Goal: Task Accomplishment & Management: Use online tool/utility

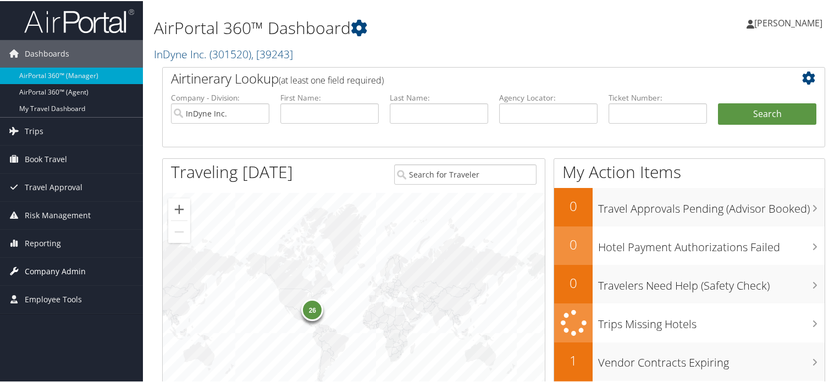
click at [67, 266] on span "Company Admin" at bounding box center [55, 270] width 61 height 27
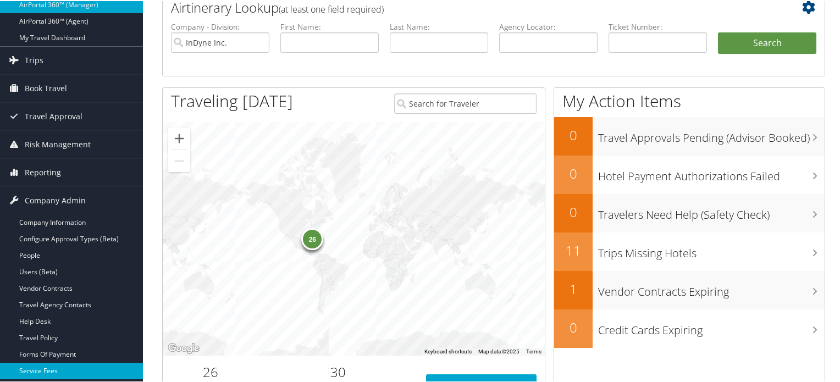
scroll to position [165, 0]
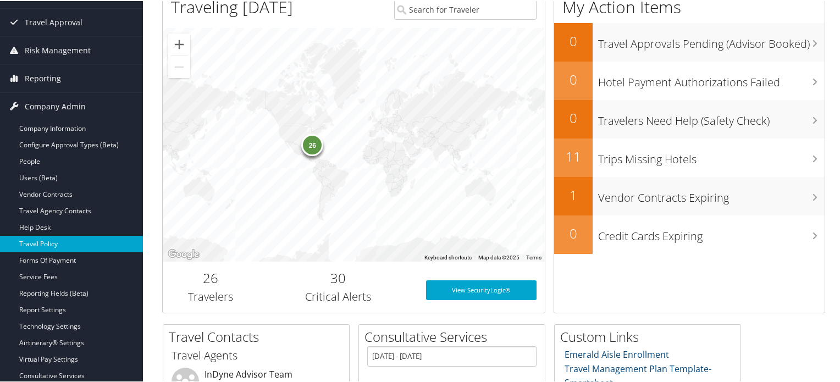
click at [69, 239] on link "Travel Policy" at bounding box center [71, 243] width 143 height 16
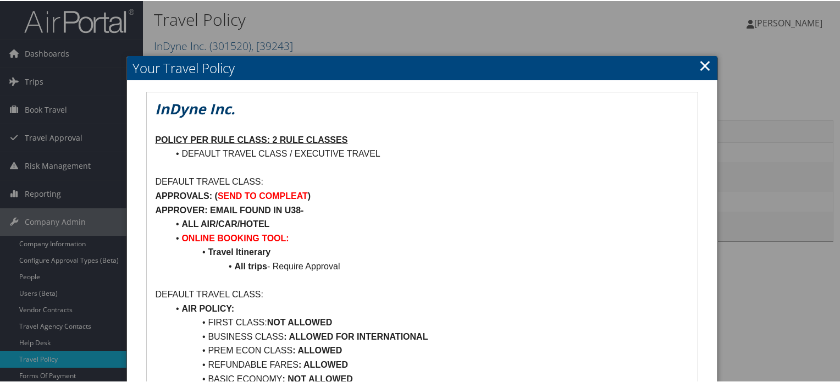
click at [703, 65] on link "×" at bounding box center [705, 64] width 13 height 22
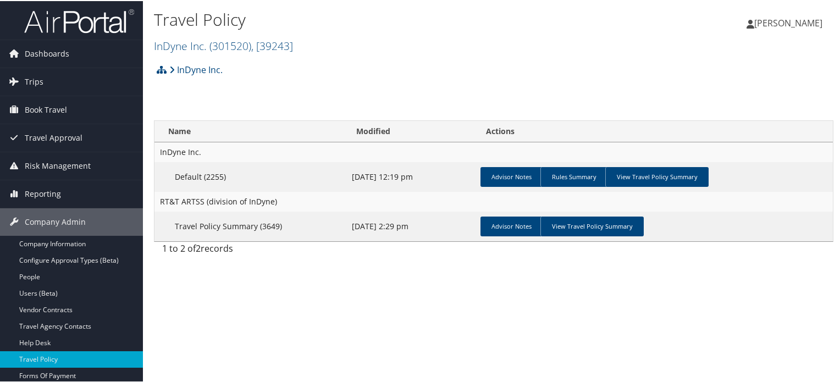
click at [78, 22] on img at bounding box center [79, 20] width 110 height 26
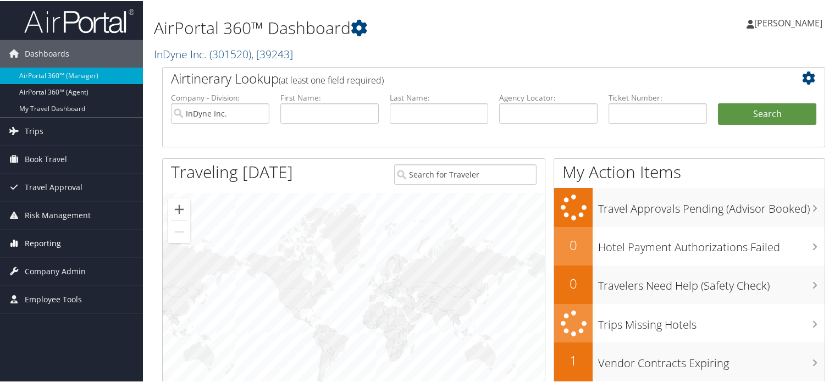
click at [54, 244] on span "Reporting" at bounding box center [43, 242] width 36 height 27
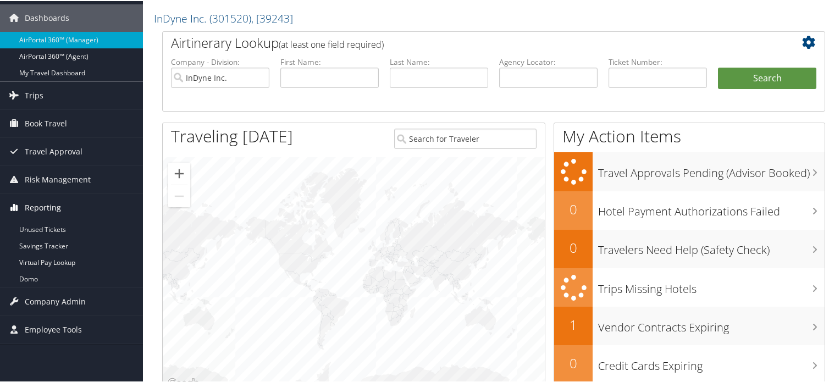
scroll to position [55, 0]
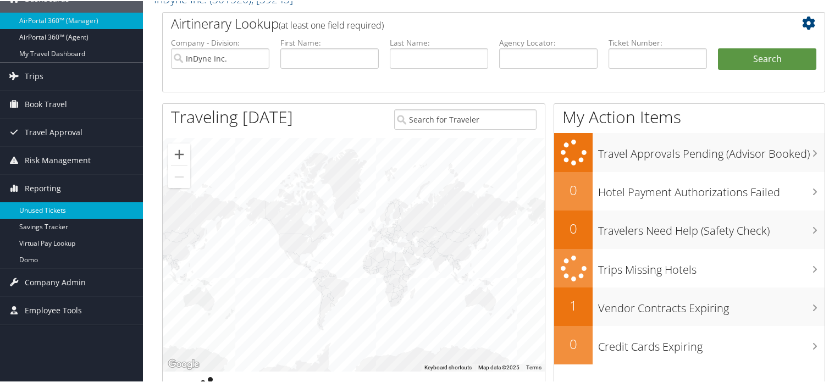
click at [51, 211] on link "Unused Tickets" at bounding box center [71, 209] width 143 height 16
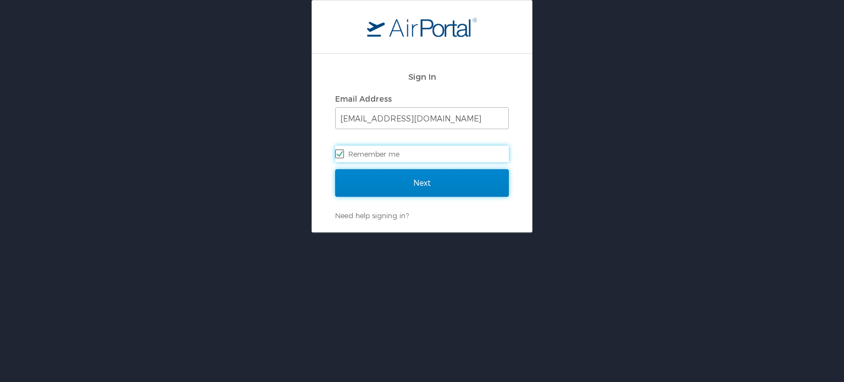
click at [396, 184] on input "Next" at bounding box center [422, 182] width 174 height 27
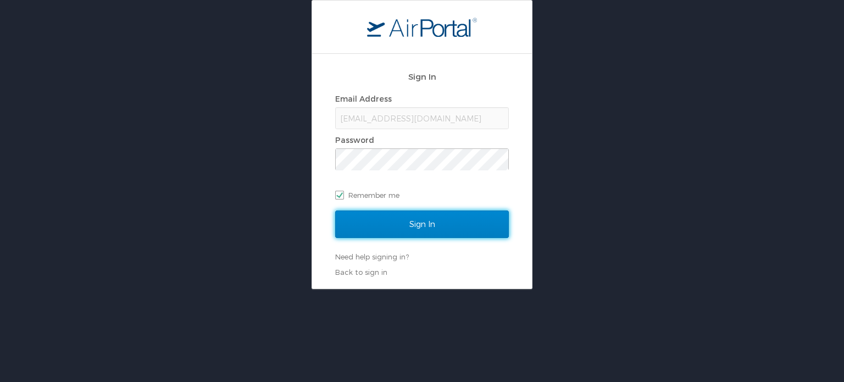
click at [408, 218] on input "Sign In" at bounding box center [422, 224] width 174 height 27
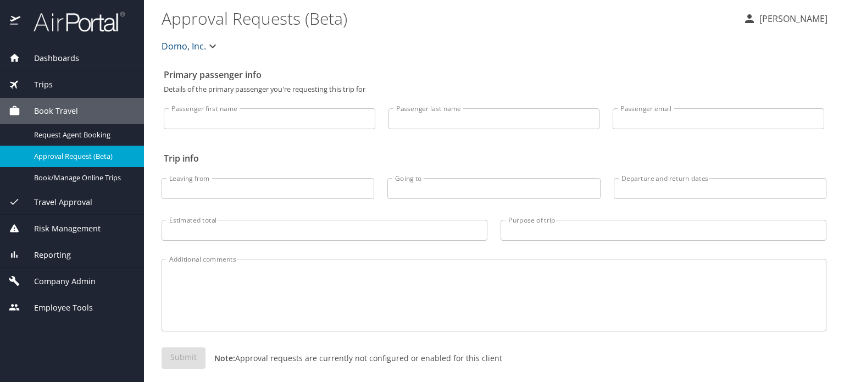
click at [74, 228] on span "Risk Management" at bounding box center [60, 229] width 80 height 12
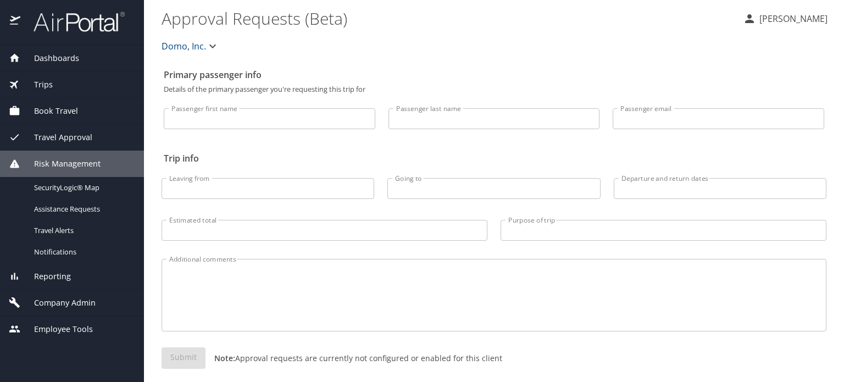
click at [68, 274] on span "Reporting" at bounding box center [45, 276] width 51 height 12
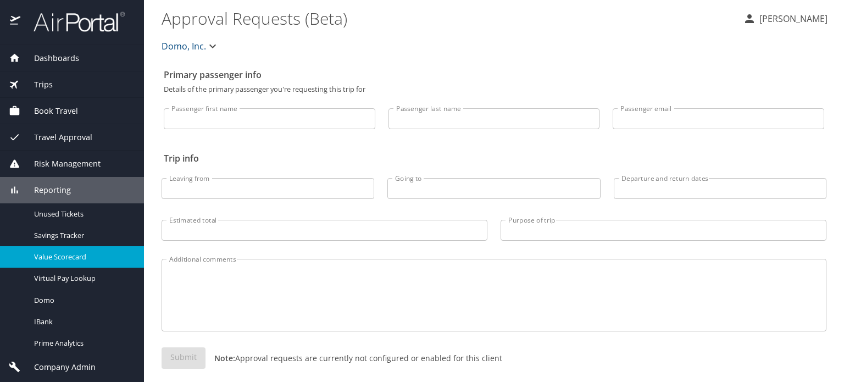
scroll to position [24, 0]
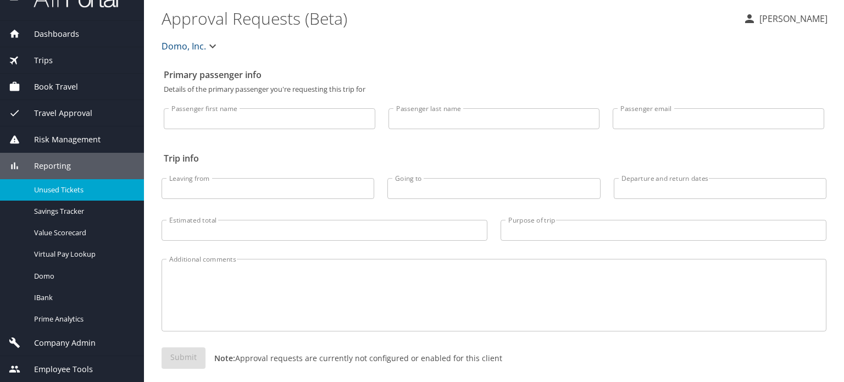
click at [73, 191] on span "Unused Tickets" at bounding box center [82, 190] width 97 height 10
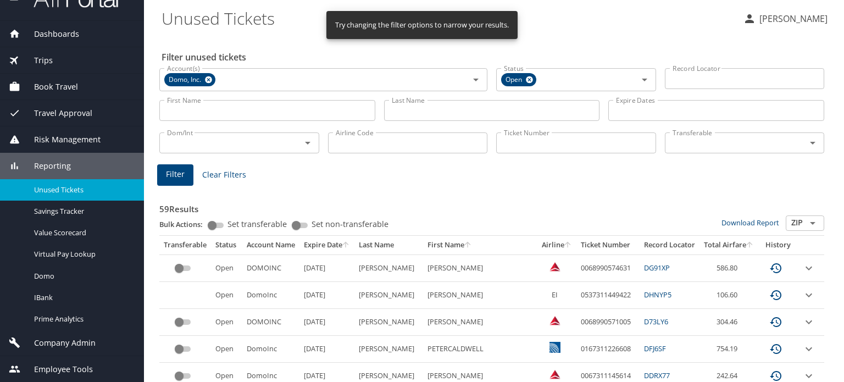
click at [506, 147] on input "Ticket Number" at bounding box center [576, 142] width 160 height 21
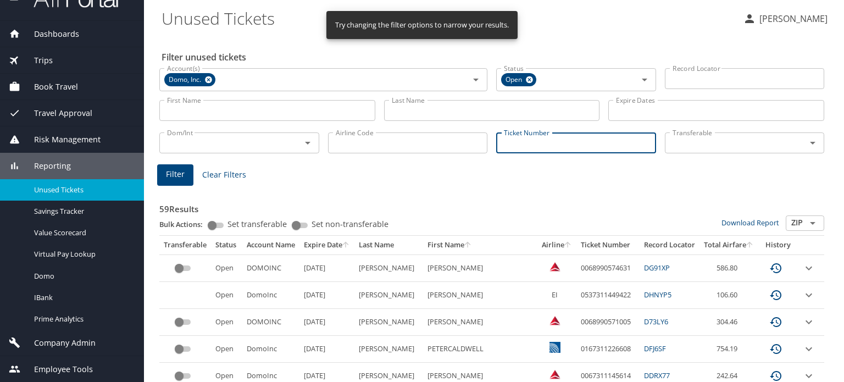
paste input "0017231318102"
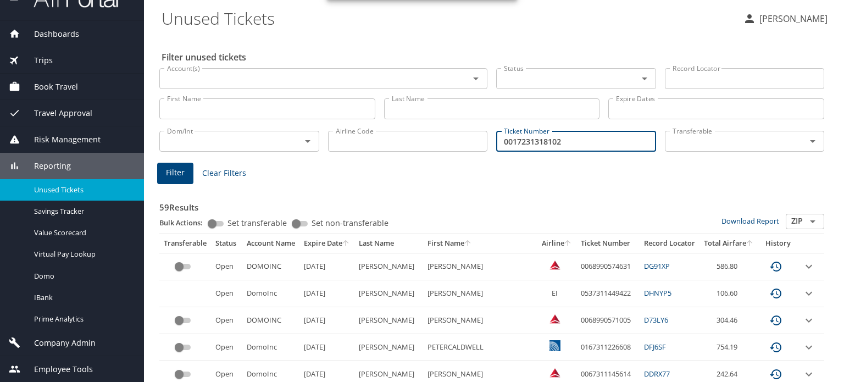
type input "0017231318102"
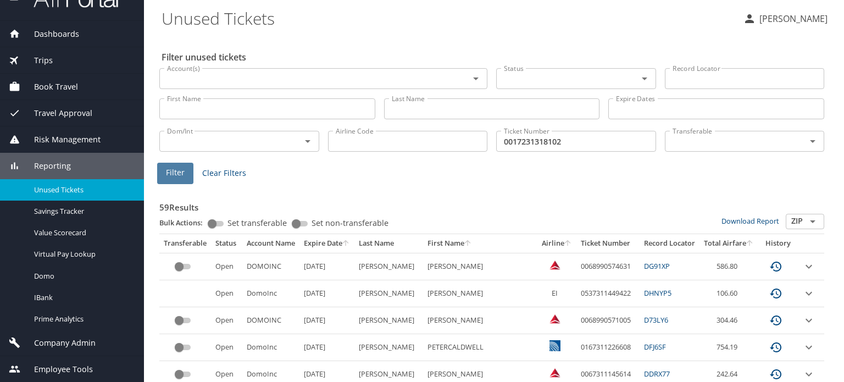
click at [189, 173] on button "Filter" at bounding box center [175, 173] width 36 height 21
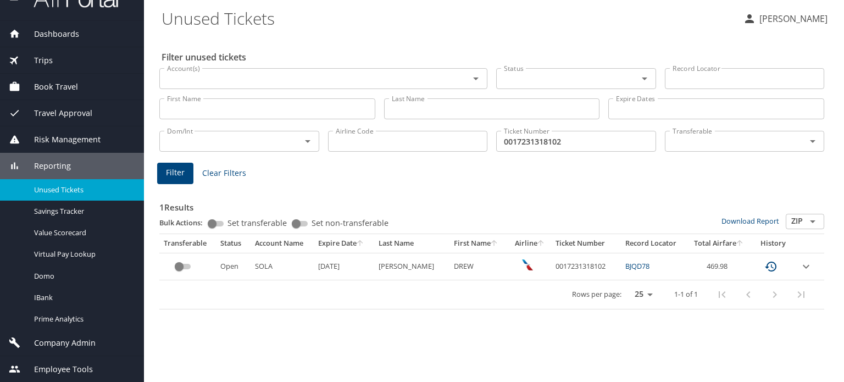
click at [632, 264] on link "BJQD78" at bounding box center [638, 266] width 24 height 10
drag, startPoint x: 358, startPoint y: 265, endPoint x: 325, endPoint y: 267, distance: 33.0
click at [327, 266] on td "[DATE]" at bounding box center [344, 266] width 60 height 27
click at [325, 290] on div "Rows per page: 25 50 100 1-1 of 1" at bounding box center [490, 294] width 652 height 29
click at [808, 266] on icon "expand row" at bounding box center [806, 266] width 7 height 4
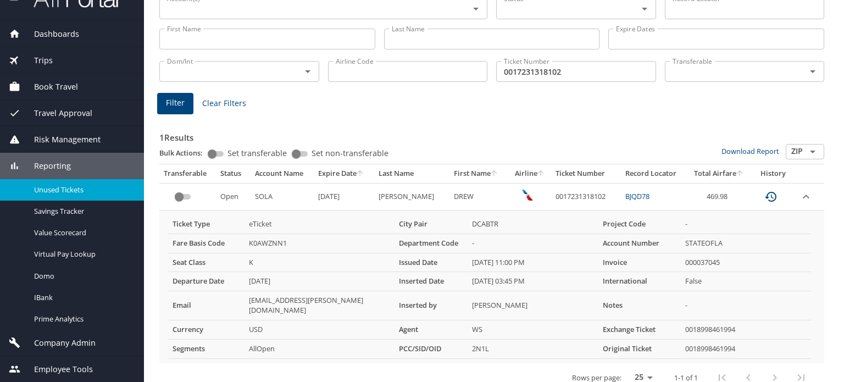
scroll to position [73, 0]
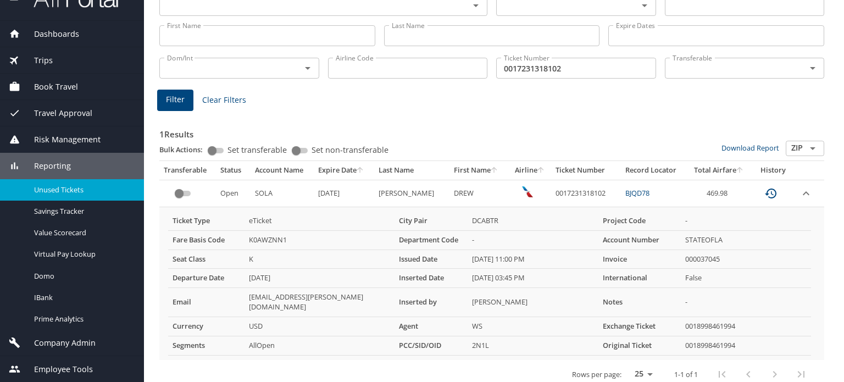
click at [800, 191] on icon "expand row" at bounding box center [806, 193] width 13 height 13
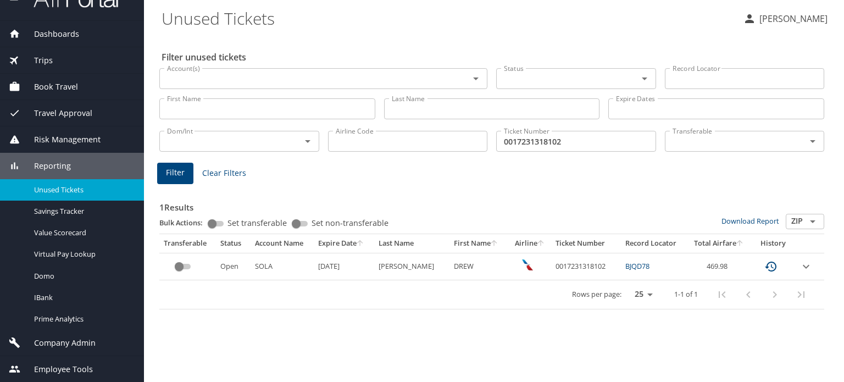
scroll to position [0, 0]
click at [451, 267] on td "DREW" at bounding box center [479, 266] width 59 height 27
click at [445, 319] on div "Filter unused tickets Account(s) Account(s) Status Status Record Locator Record…" at bounding box center [494, 208] width 665 height 347
click at [563, 272] on td "0017231318102" at bounding box center [586, 266] width 70 height 27
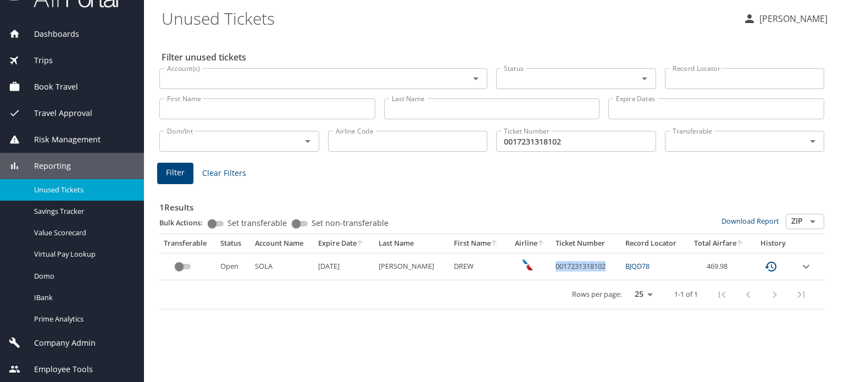
click at [563, 272] on td "0017231318102" at bounding box center [586, 266] width 70 height 27
click at [526, 303] on div "Rows per page: 25 50 100 1-1 of 1" at bounding box center [490, 294] width 652 height 29
click at [477, 345] on div "Filter unused tickets Account(s) Account(s) Status Status Record Locator Record…" at bounding box center [494, 208] width 665 height 347
drag, startPoint x: 545, startPoint y: 266, endPoint x: 600, endPoint y: 266, distance: 55.0
click at [600, 266] on td "0017231318102" at bounding box center [586, 266] width 70 height 27
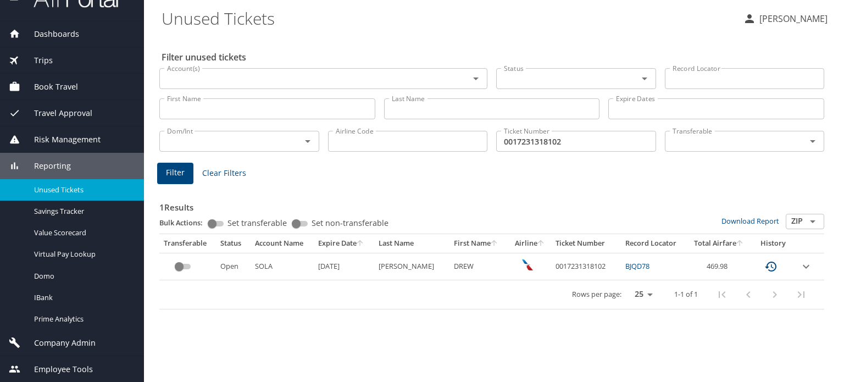
click at [505, 313] on div "1 Results Bulk Actions: Set transferable Set non-transferable Download Report Z…" at bounding box center [492, 246] width 674 height 136
drag, startPoint x: 572, startPoint y: 294, endPoint x: 618, endPoint y: 293, distance: 46.2
click at [618, 293] on p "Rows per page:" at bounding box center [596, 294] width 49 height 7
click at [612, 330] on div "Filter unused tickets Account(s) Account(s) Status Status Record Locator Record…" at bounding box center [494, 208] width 665 height 347
drag, startPoint x: 548, startPoint y: 266, endPoint x: 596, endPoint y: 264, distance: 48.4
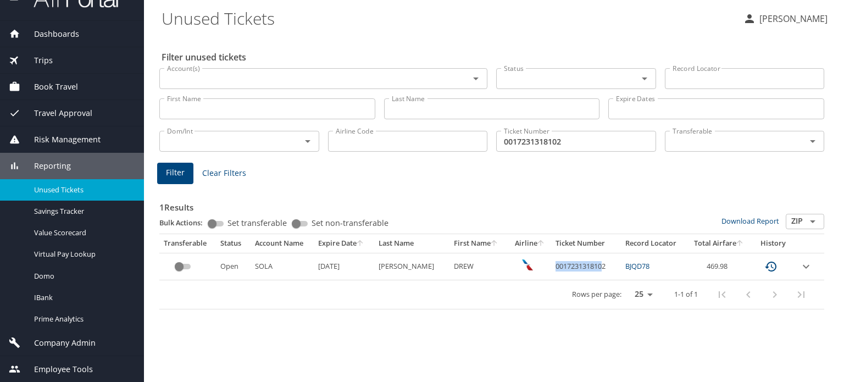
click at [596, 264] on td "0017231318102" at bounding box center [586, 266] width 70 height 27
click at [534, 300] on div "Rows per page: 25 50 100 1-1 of 1" at bounding box center [490, 294] width 652 height 29
drag, startPoint x: 548, startPoint y: 267, endPoint x: 600, endPoint y: 264, distance: 51.7
click at [600, 264] on td "0017231318102" at bounding box center [586, 266] width 70 height 27
click at [515, 312] on div "1 Results Bulk Actions: Set transferable Set non-transferable Download Report Z…" at bounding box center [492, 246] width 674 height 136
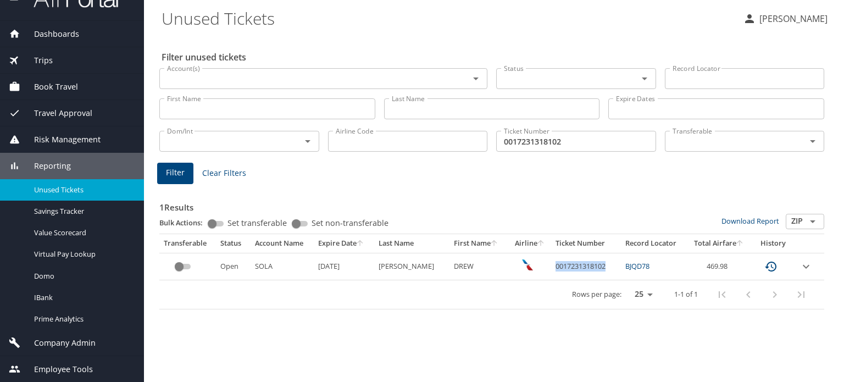
drag, startPoint x: 547, startPoint y: 264, endPoint x: 599, endPoint y: 263, distance: 52.2
click at [599, 263] on td "0017231318102" at bounding box center [586, 266] width 70 height 27
click at [562, 324] on div "Filter unused tickets Account(s) Account(s) Status Status Record Locator Record…" at bounding box center [494, 208] width 665 height 347
click at [450, 266] on td "DREW" at bounding box center [479, 266] width 59 height 27
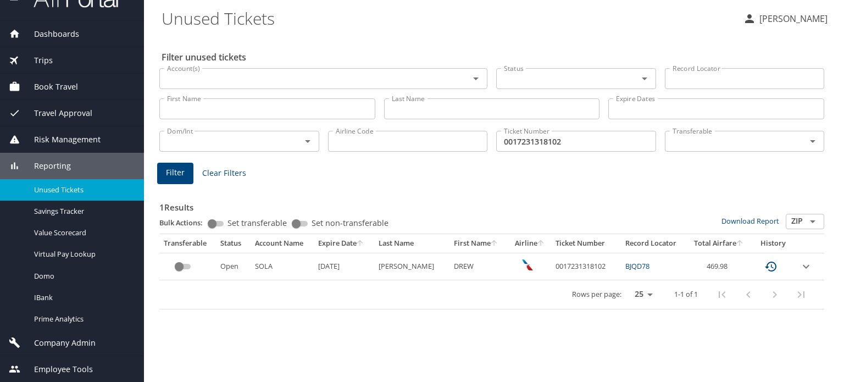
click at [447, 289] on div "Rows per page: 25 50 100 1-1 of 1" at bounding box center [490, 294] width 652 height 29
click at [398, 264] on td "[PERSON_NAME]" at bounding box center [412, 266] width 76 height 27
click at [411, 269] on td "[PERSON_NAME]" at bounding box center [412, 266] width 76 height 27
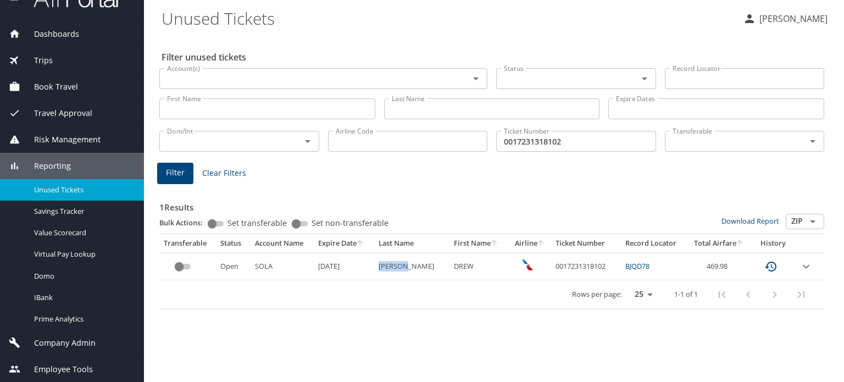
click at [411, 275] on td "[PERSON_NAME]" at bounding box center [412, 266] width 76 height 27
click at [803, 267] on icon "expand row" at bounding box center [806, 266] width 13 height 13
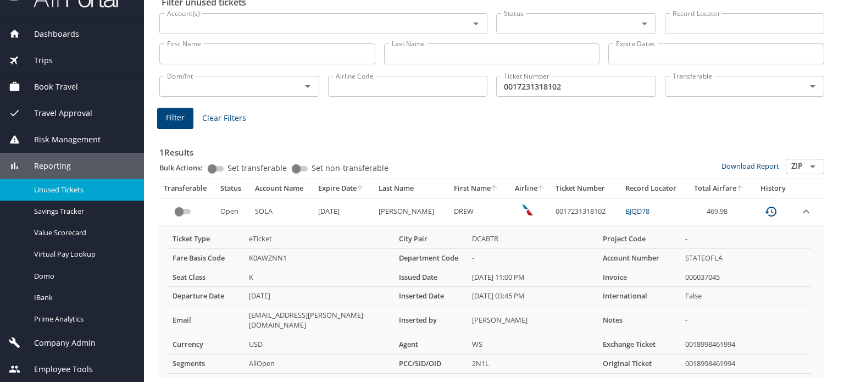
scroll to position [73, 0]
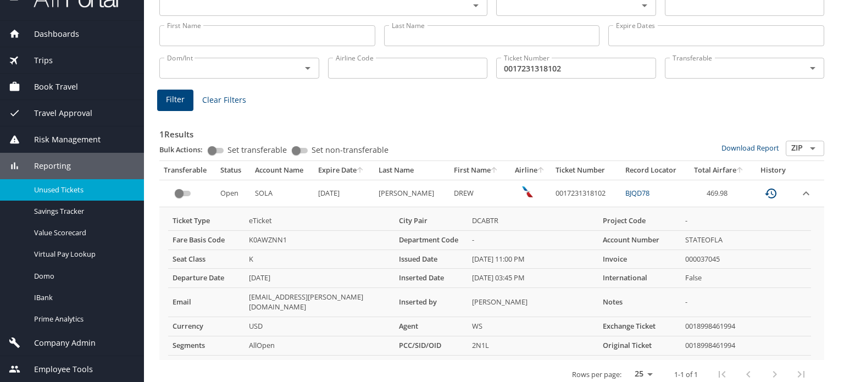
click at [800, 191] on icon "expand row" at bounding box center [806, 193] width 13 height 13
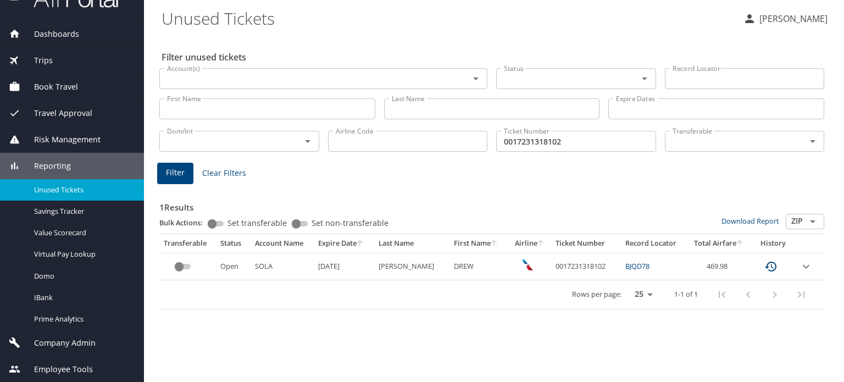
scroll to position [0, 0]
